Goal: Information Seeking & Learning: Learn about a topic

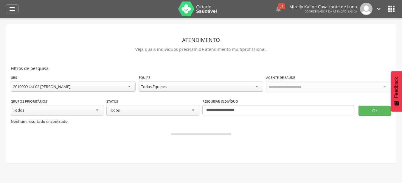
click at [181, 10] on img at bounding box center [197, 8] width 39 height 15
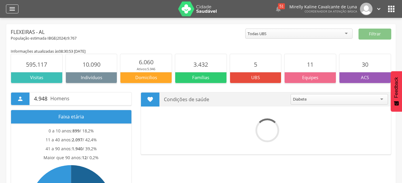
click at [13, 11] on icon "" at bounding box center [12, 8] width 7 height 7
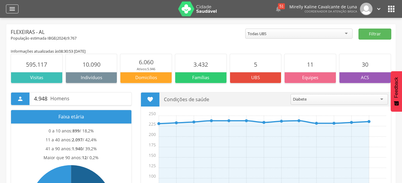
click at [13, 11] on icon "" at bounding box center [12, 8] width 7 height 7
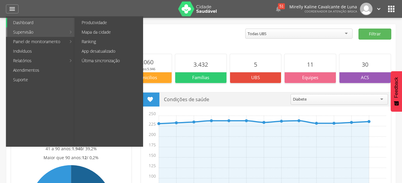
click at [43, 31] on link "Supervisão" at bounding box center [36, 32] width 59 height 10
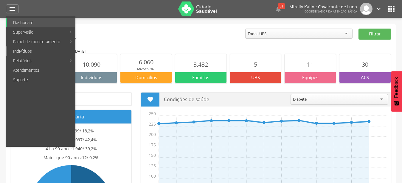
click at [50, 49] on link "Indivíduos" at bounding box center [41, 51] width 68 height 10
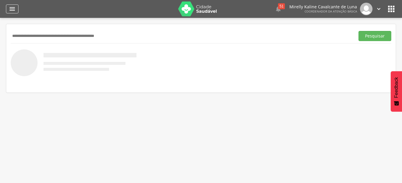
click at [17, 9] on div "" at bounding box center [12, 8] width 13 height 9
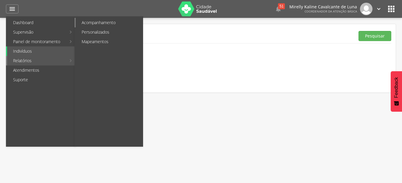
click at [114, 23] on link "Acompanhamento" at bounding box center [109, 23] width 67 height 10
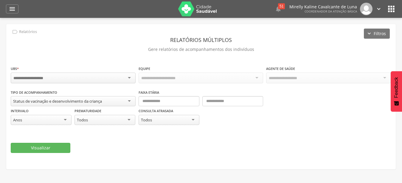
click at [131, 76] on div at bounding box center [73, 78] width 125 height 11
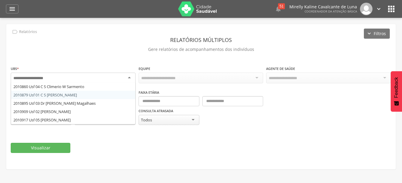
click at [90, 91] on fieldset "**********" at bounding box center [201, 110] width 380 height 88
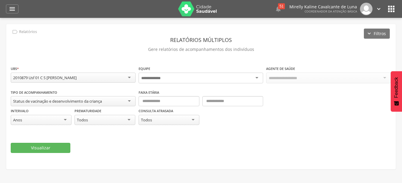
click at [206, 78] on div at bounding box center [201, 78] width 125 height 11
click at [152, 102] on input "text" at bounding box center [169, 101] width 61 height 10
type input "*"
click at [256, 102] on input "text" at bounding box center [232, 101] width 61 height 10
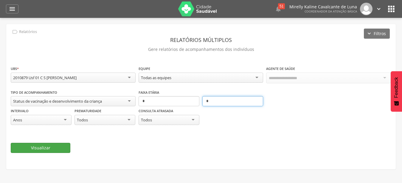
type input "*"
click at [58, 148] on button "Visualizar" at bounding box center [41, 148] width 60 height 10
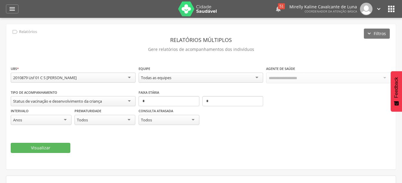
click at [283, 7] on div "51" at bounding box center [281, 6] width 7 height 6
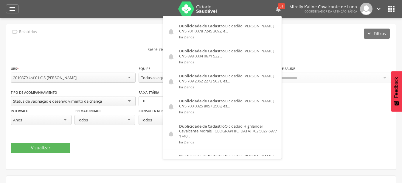
click at [280, 7] on icon "" at bounding box center [278, 8] width 7 height 7
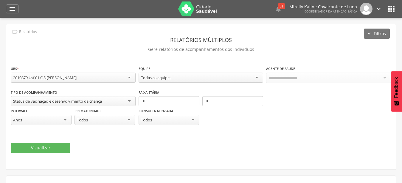
click at [192, 11] on img at bounding box center [197, 8] width 39 height 15
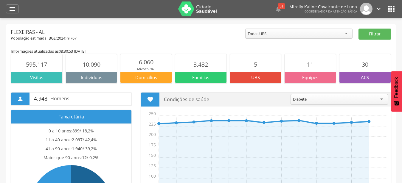
click at [97, 62] on span "10.090" at bounding box center [92, 64] width 18 height 8
click at [103, 78] on p "Indivíduos" at bounding box center [91, 77] width 51 height 6
click at [379, 98] on div "Diabete" at bounding box center [339, 99] width 97 height 11
click at [365, 110] on section " Condições de saúde ******* Acamado Acamado Alcoolismo Câncer Deficiência Depe…" at bounding box center [266, 161] width 251 height 139
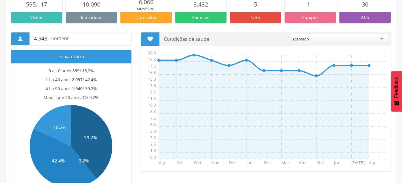
scroll to position [30, 0]
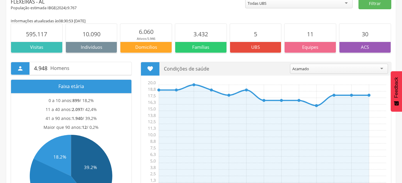
click at [384, 68] on div "Acamado" at bounding box center [339, 69] width 98 height 10
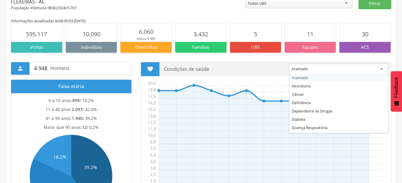
click at [384, 68] on div "Acamado" at bounding box center [338, 69] width 99 height 11
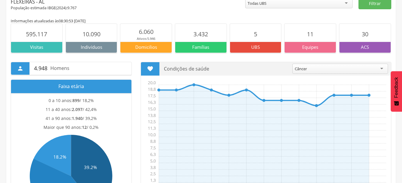
click at [333, 98] on section " Condições de saúde ****** Câncer Acamado Alcoolismo Câncer Deficiência Depend…" at bounding box center [266, 131] width 251 height 139
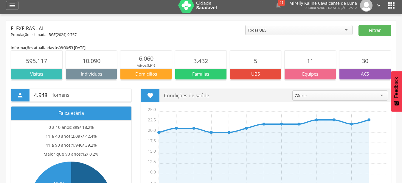
scroll to position [0, 0]
